Goal: Task Accomplishment & Management: Manage account settings

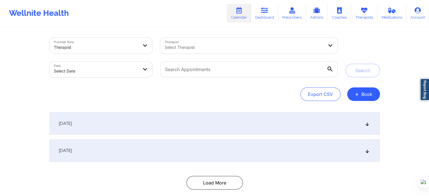
scroll to position [2, 0]
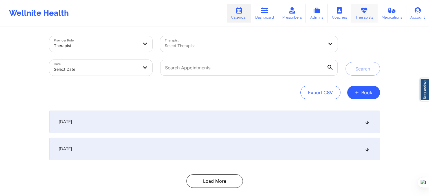
click at [361, 12] on icon at bounding box center [364, 10] width 7 height 6
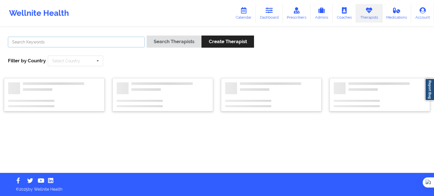
click at [108, 43] on input "text" at bounding box center [76, 42] width 137 height 11
paste input "[PERSON_NAME]"
type input "[PERSON_NAME]"
click at [158, 47] on button "Search Therapists" at bounding box center [173, 42] width 55 height 12
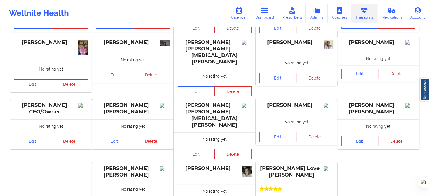
scroll to position [113, 0]
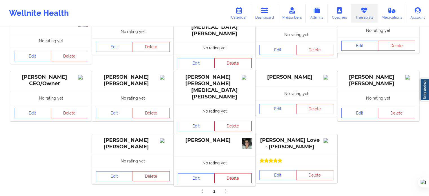
click at [200, 173] on link "Edit" at bounding box center [196, 178] width 37 height 10
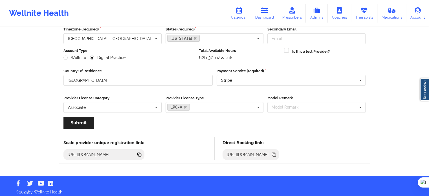
scroll to position [56, 0]
